Goal: Find specific page/section: Find specific page/section

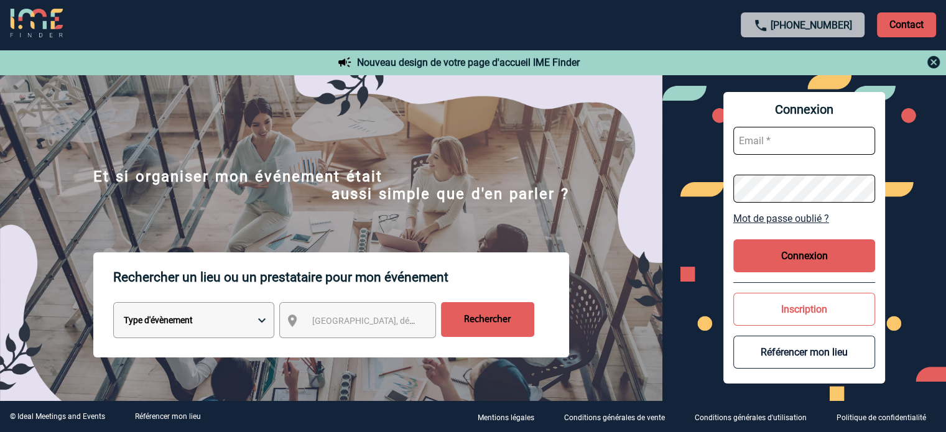
click at [320, 317] on span "[GEOGRAPHIC_DATA], département, région..." at bounding box center [369, 320] width 124 height 17
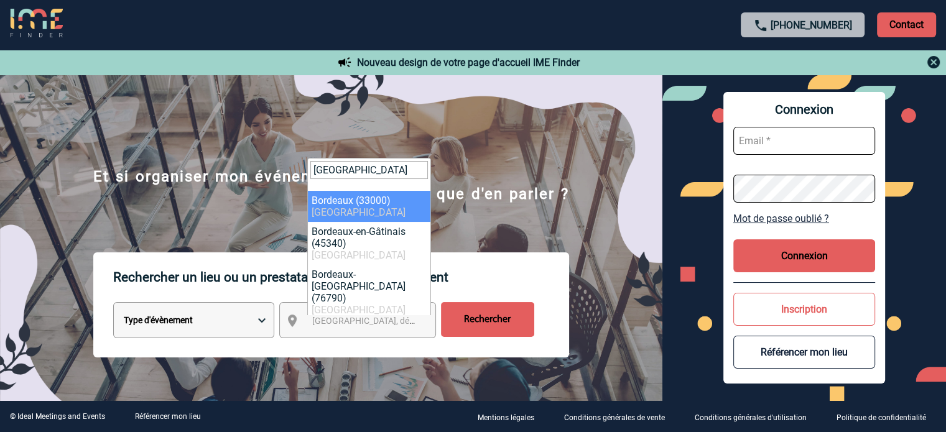
type input "[GEOGRAPHIC_DATA]"
select select "24433"
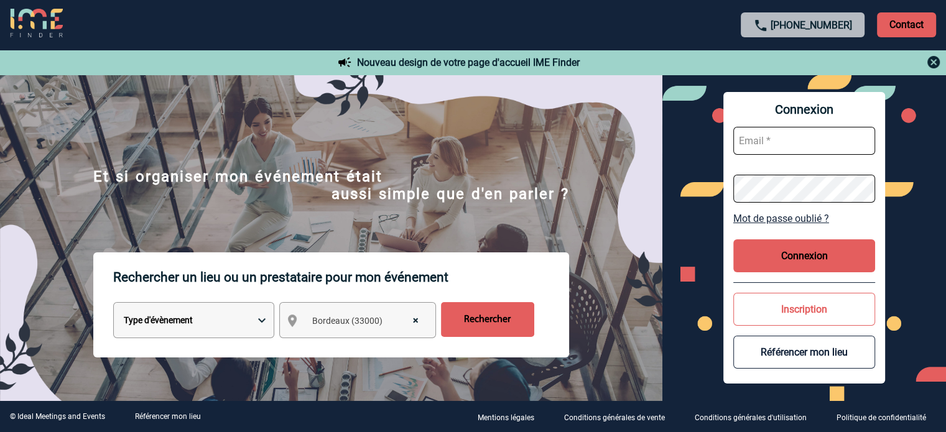
drag, startPoint x: 479, startPoint y: 316, endPoint x: 485, endPoint y: 315, distance: 6.3
click at [479, 316] on input "Rechercher" at bounding box center [487, 319] width 93 height 35
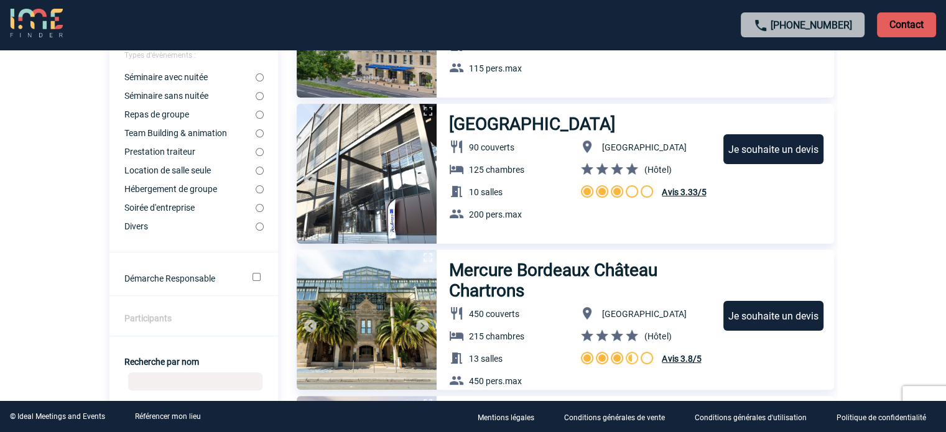
scroll to position [37, 0]
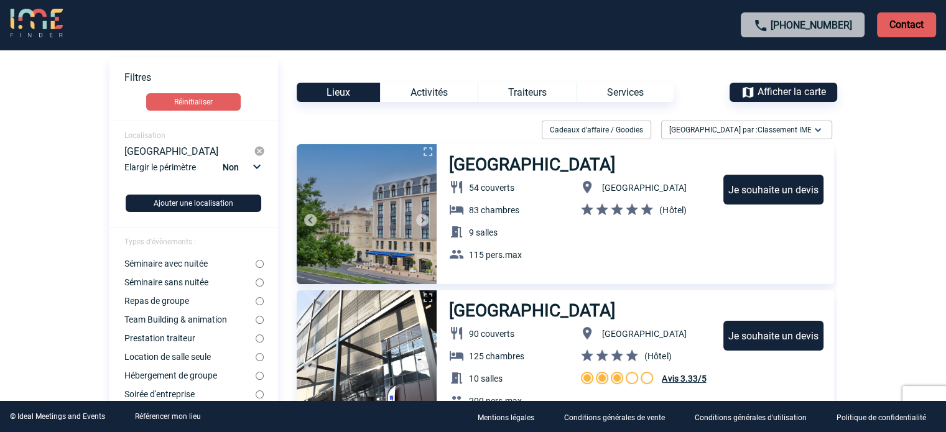
click at [256, 165] on select "Non 10km 20km 50km" at bounding box center [240, 167] width 42 height 16
select select "10"
click at [222, 159] on select "Non 10km 20km 50km" at bounding box center [240, 167] width 42 height 16
click at [206, 205] on button "Ajouter une localisation" at bounding box center [194, 203] width 136 height 17
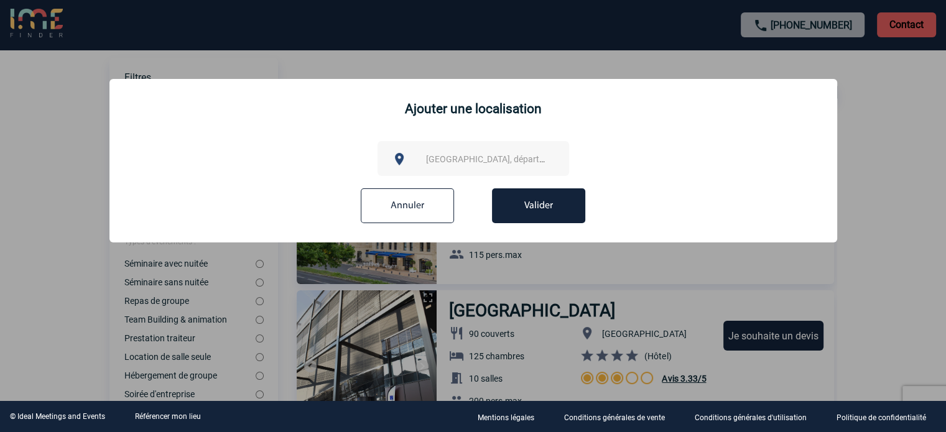
click at [440, 157] on span "[GEOGRAPHIC_DATA], département, région..." at bounding box center [512, 159] width 173 height 10
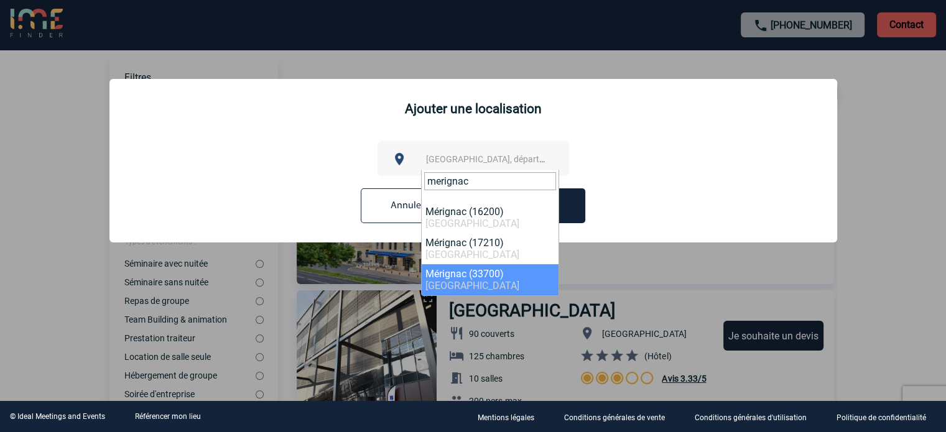
type input "merignac"
select select "24650"
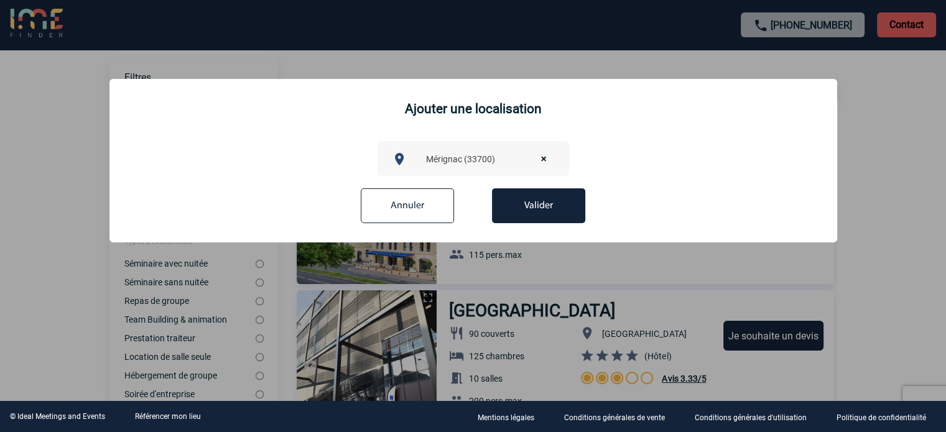
click at [521, 208] on button "Valider" at bounding box center [538, 205] width 93 height 35
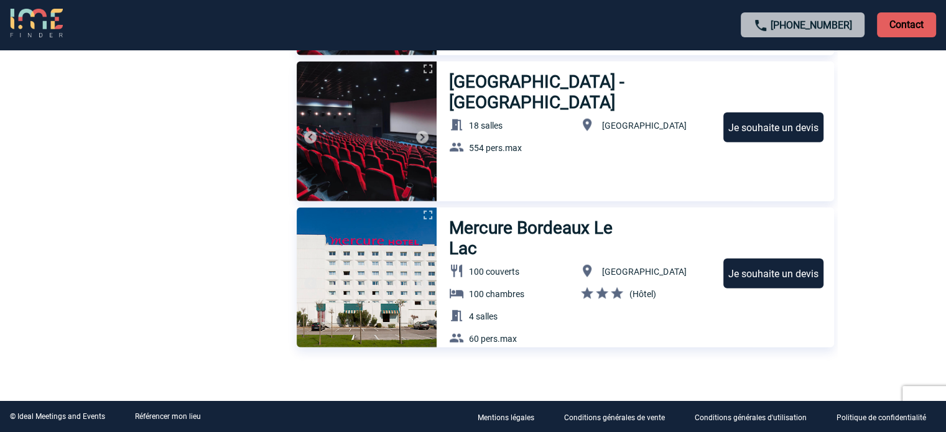
scroll to position [3043, 0]
